Goal: Navigation & Orientation: Understand site structure

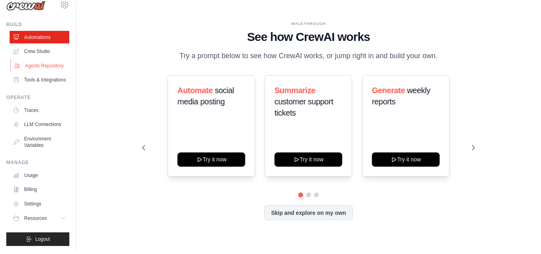
scroll to position [32, 0]
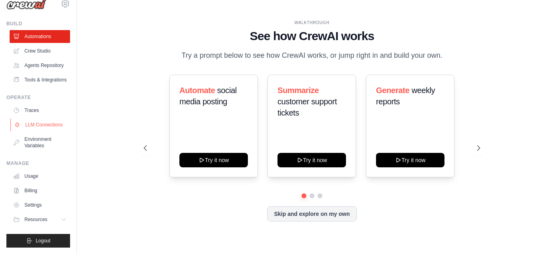
click at [39, 118] on link "LLM Connections" at bounding box center [40, 124] width 61 height 13
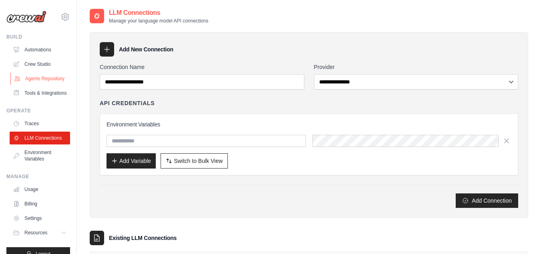
click at [46, 84] on link "Agents Repository" at bounding box center [40, 78] width 61 height 13
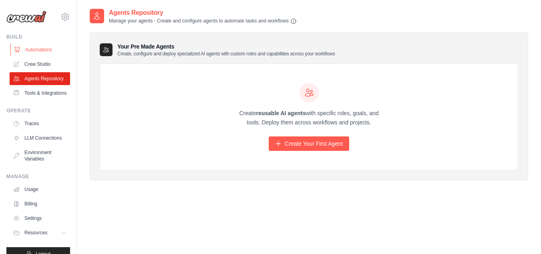
click at [40, 48] on link "Automations" at bounding box center [40, 49] width 61 height 13
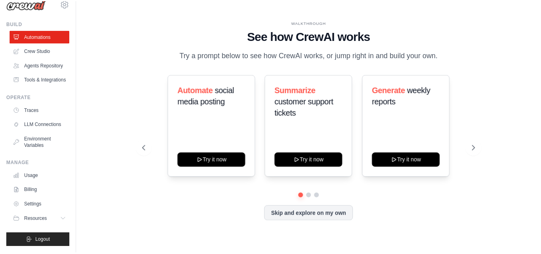
scroll to position [32, 0]
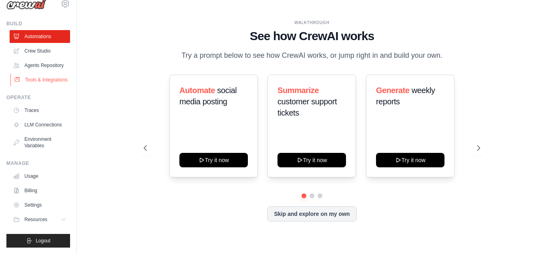
click at [43, 73] on link "Tools & Integrations" at bounding box center [40, 79] width 61 height 13
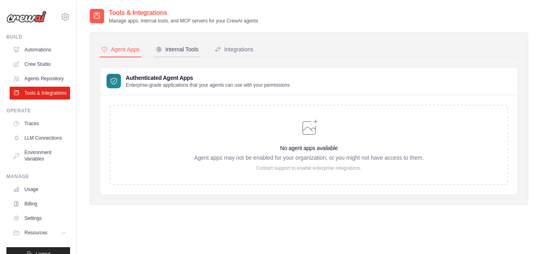
click at [182, 53] on button "Internal Tools" at bounding box center [177, 49] width 46 height 15
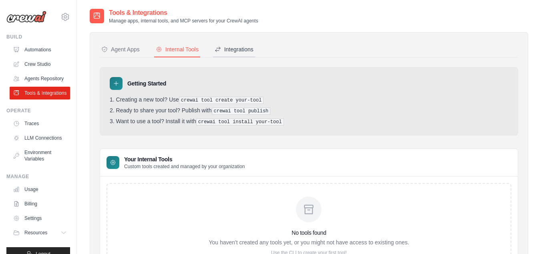
click at [228, 51] on div "Integrations" at bounding box center [234, 49] width 39 height 8
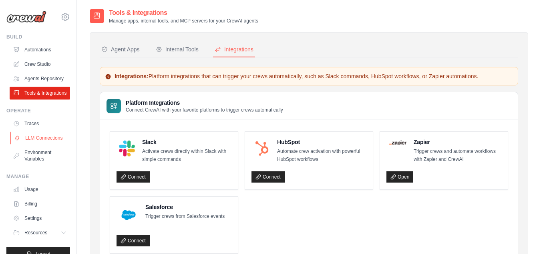
click at [43, 144] on link "LLM Connections" at bounding box center [40, 137] width 61 height 13
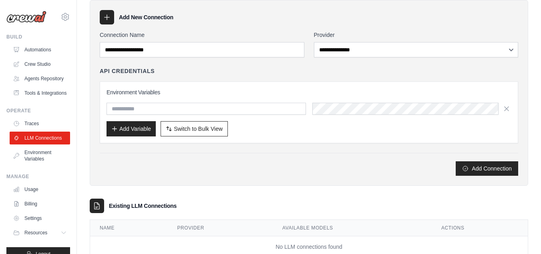
scroll to position [56, 0]
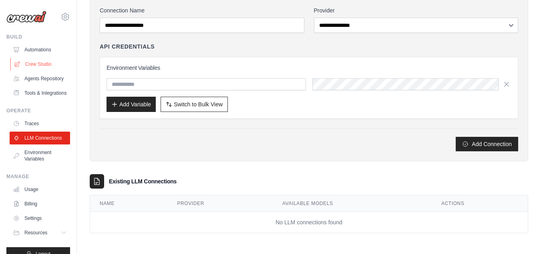
click at [42, 65] on link "Crew Studio" at bounding box center [40, 64] width 61 height 13
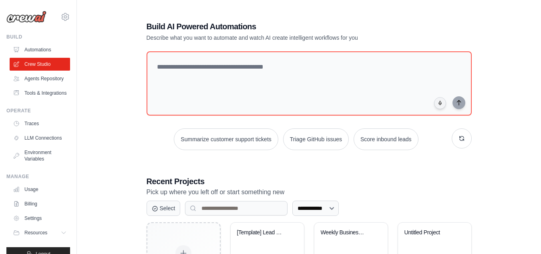
click at [67, 21] on div "joao.beraldo@solides.com.br Settings Build Automations" at bounding box center [38, 127] width 77 height 254
click at [61, 14] on icon at bounding box center [66, 17] width 10 height 10
click at [61, 18] on icon at bounding box center [66, 17] width 10 height 10
click at [52, 78] on link "Agents Repository" at bounding box center [40, 78] width 61 height 13
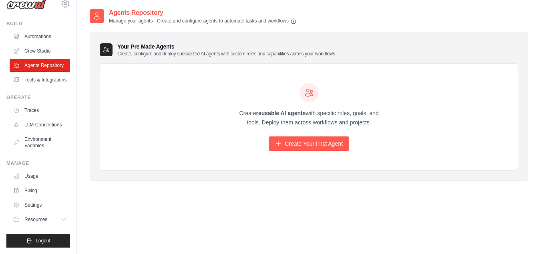
scroll to position [32, 0]
click at [459, 93] on div "Create reusable AI agents with specific roles, goals, and tools. Deploy them ac…" at bounding box center [309, 117] width 418 height 107
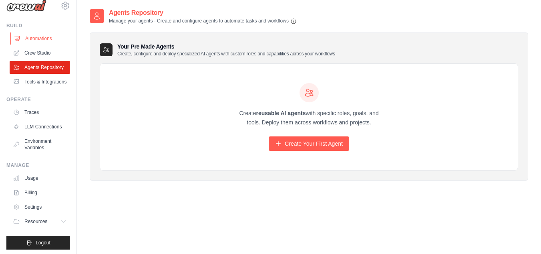
scroll to position [0, 0]
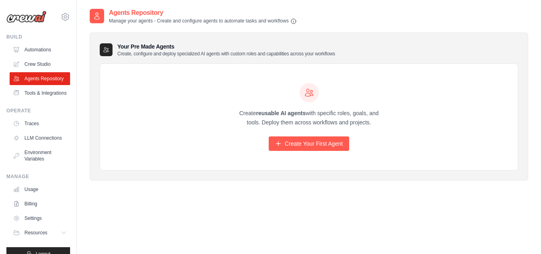
drag, startPoint x: 294, startPoint y: 18, endPoint x: 303, endPoint y: 21, distance: 8.4
click at [294, 19] on icon "button" at bounding box center [293, 21] width 5 height 5
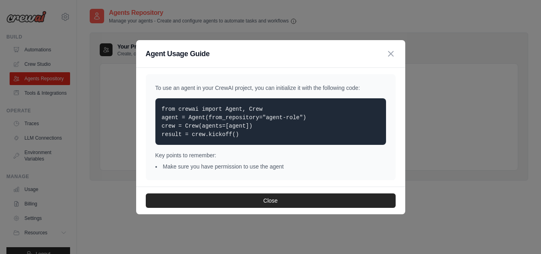
click at [392, 54] on icon "button" at bounding box center [391, 54] width 10 height 10
